Goal: Use online tool/utility: Use online tool/utility

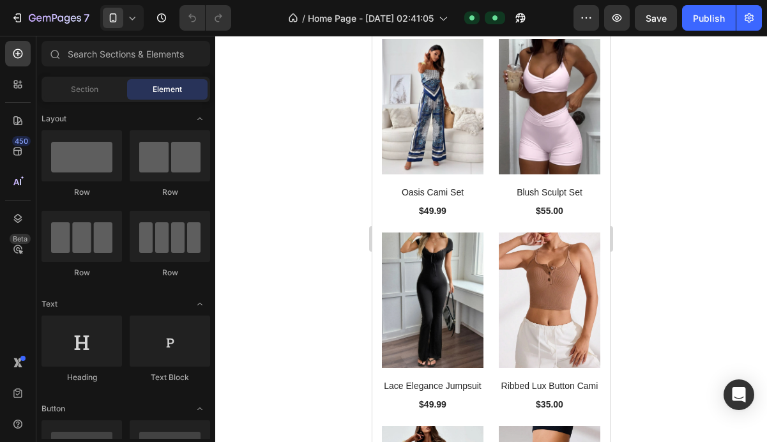
scroll to position [1298, 0]
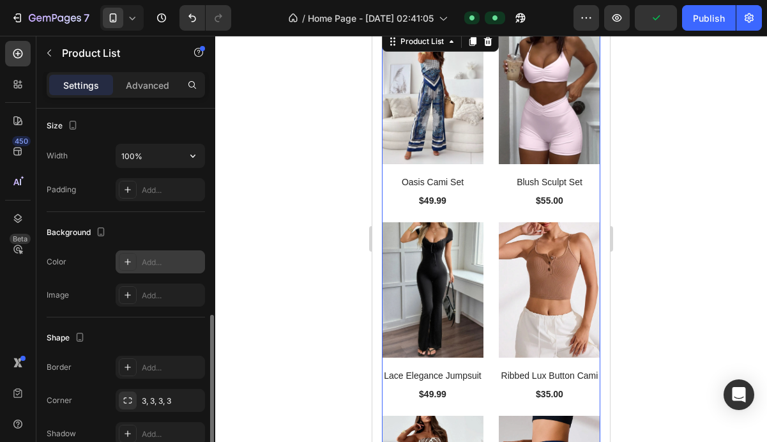
scroll to position [570, 0]
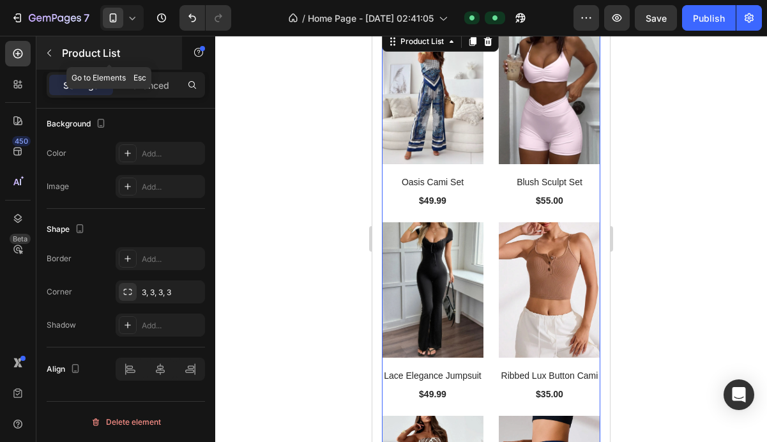
click at [46, 50] on icon "button" at bounding box center [49, 53] width 10 height 10
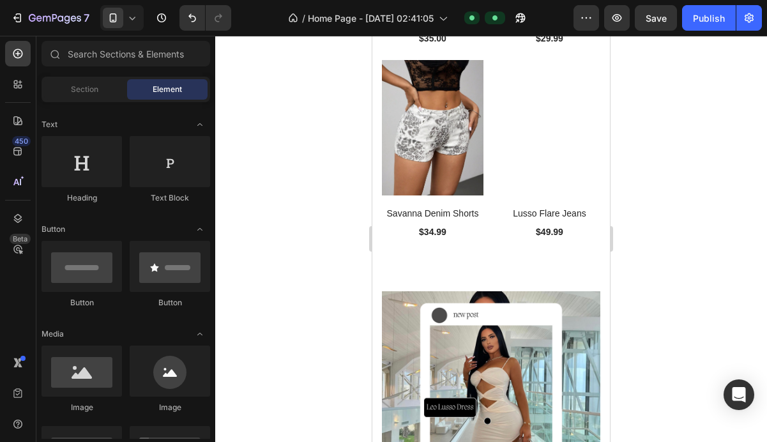
scroll to position [2055, 0]
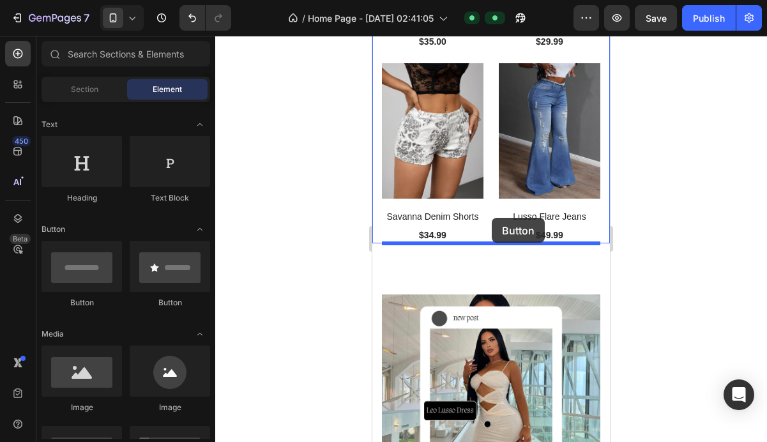
drag, startPoint x: 478, startPoint y: 308, endPoint x: 492, endPoint y: 218, distance: 90.4
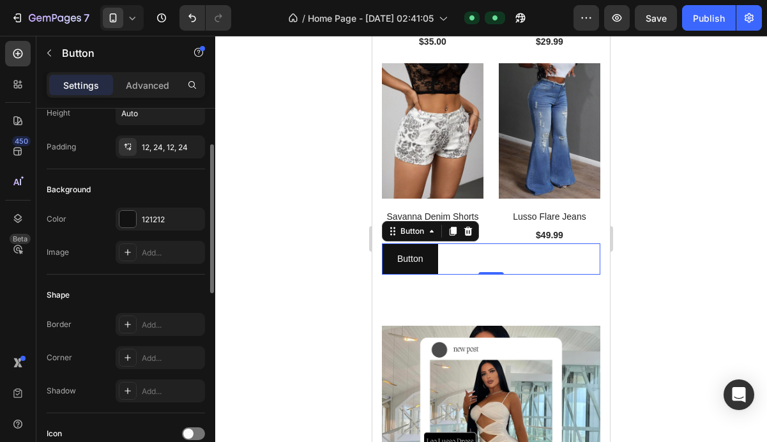
scroll to position [96, 0]
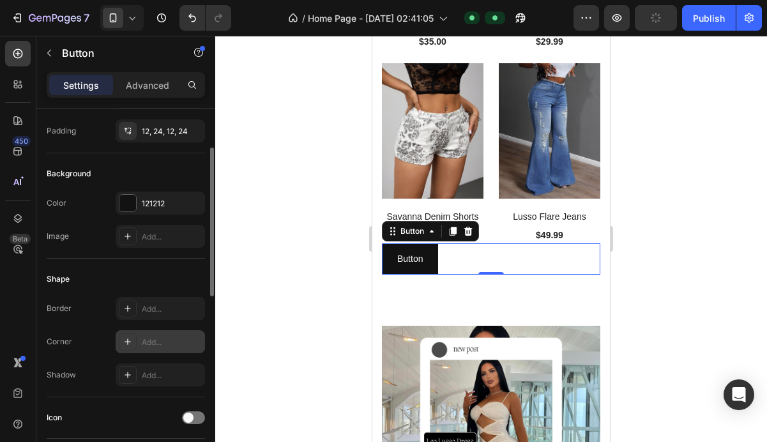
click at [130, 341] on icon at bounding box center [128, 342] width 10 height 10
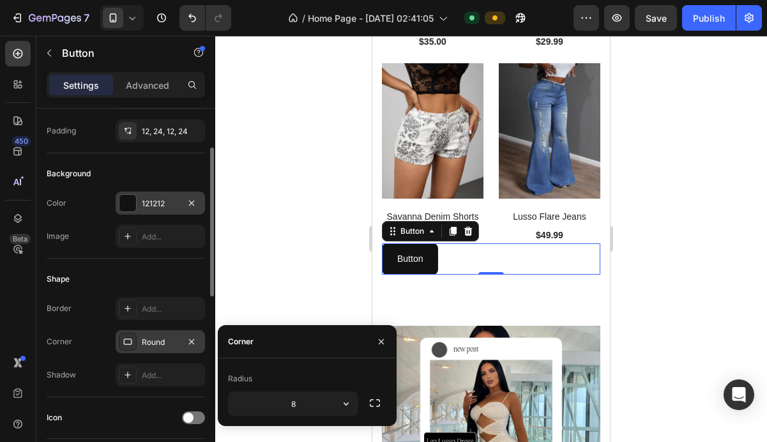
click at [129, 202] on div at bounding box center [127, 203] width 17 height 17
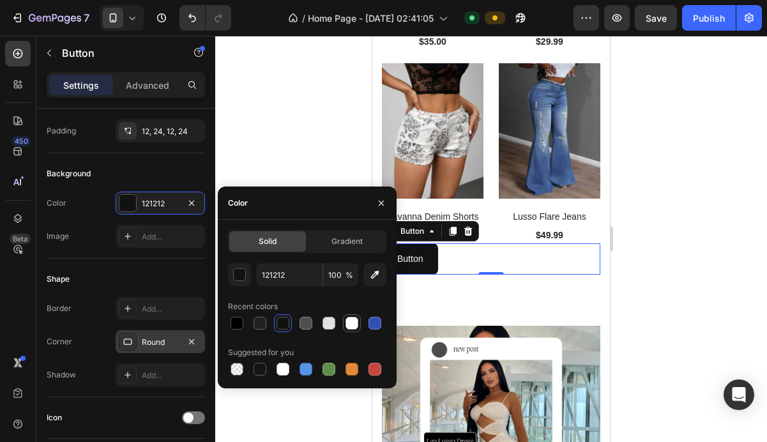
click at [356, 323] on div at bounding box center [352, 323] width 13 height 13
type input "FFFFFF"
click at [157, 269] on div "Shape" at bounding box center [126, 279] width 158 height 20
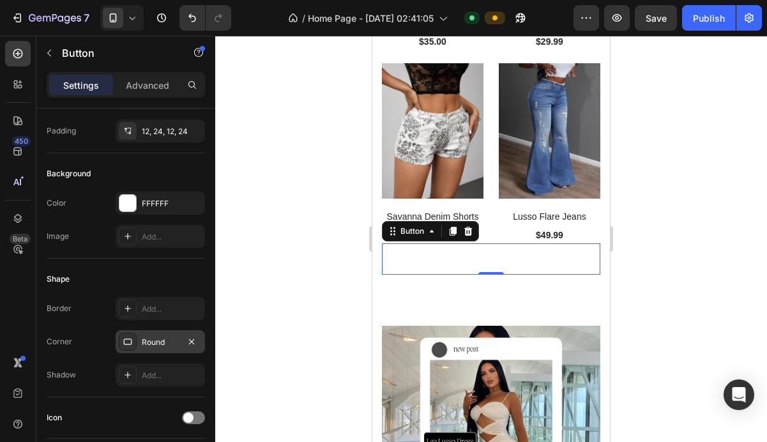
click at [134, 340] on div at bounding box center [128, 342] width 18 height 18
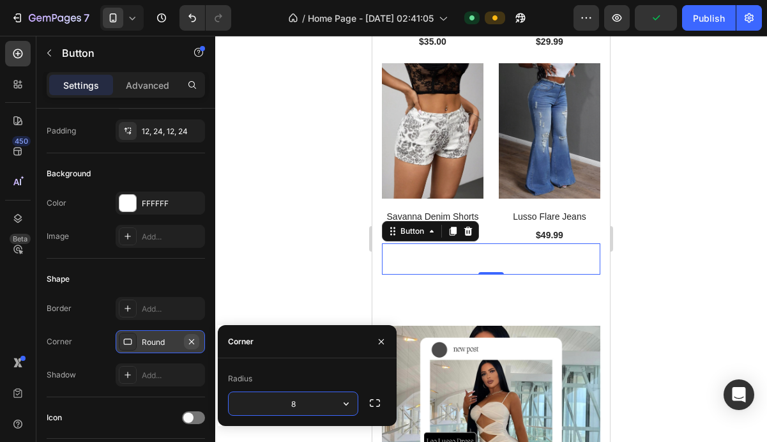
click at [190, 335] on button "button" at bounding box center [191, 341] width 15 height 15
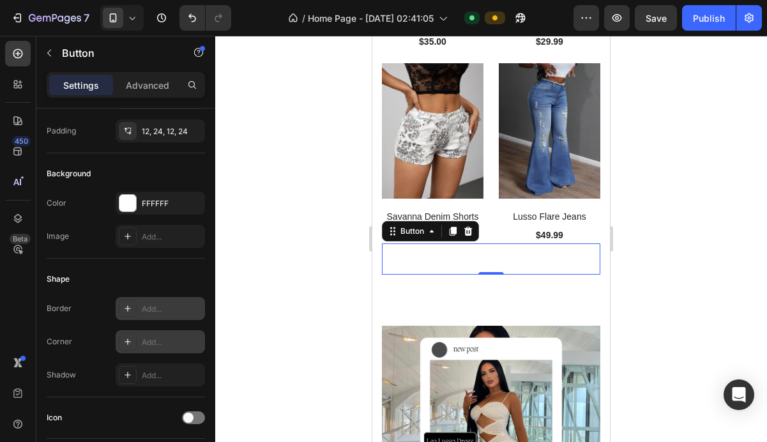
click at [135, 316] on div "Add..." at bounding box center [160, 308] width 89 height 23
click at [152, 282] on div "Shape" at bounding box center [126, 279] width 158 height 20
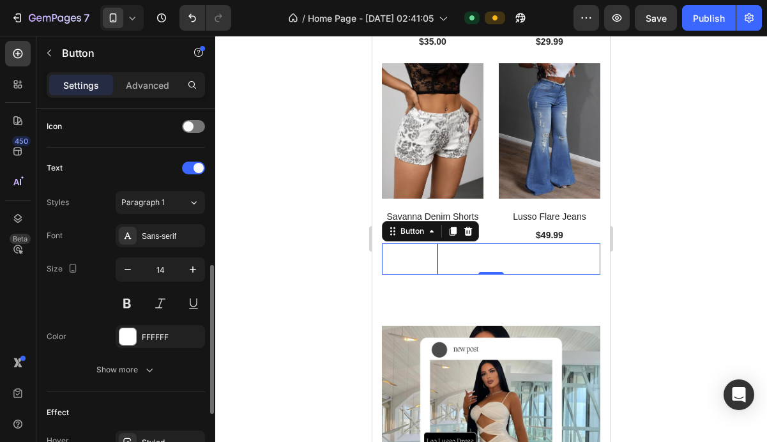
scroll to position [409, 0]
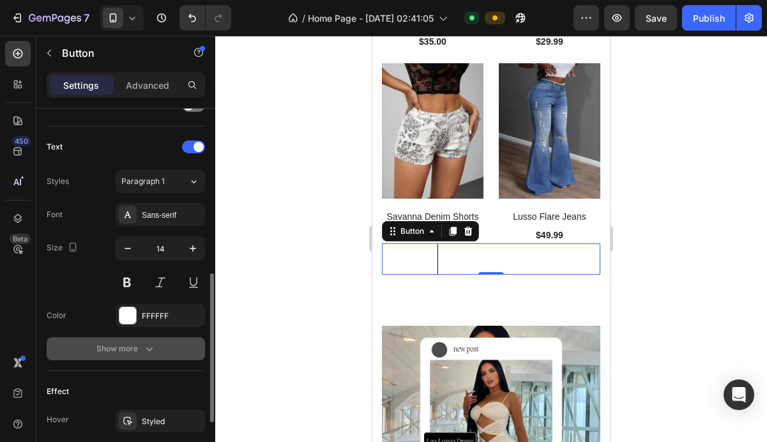
click at [143, 354] on icon "button" at bounding box center [149, 348] width 13 height 13
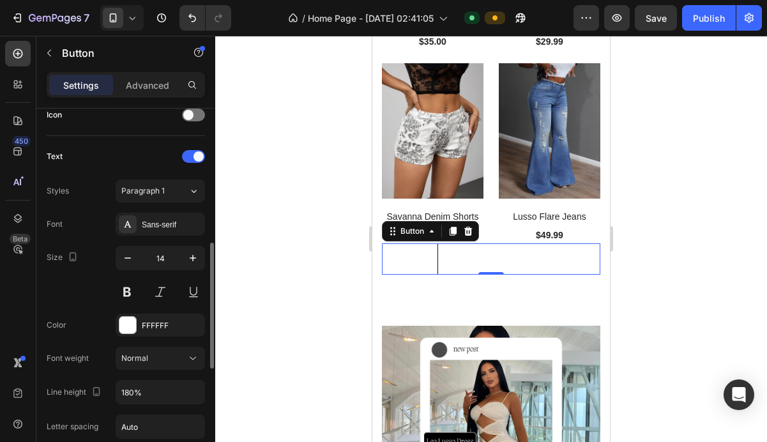
scroll to position [398, 0]
